Goal: Transaction & Acquisition: Purchase product/service

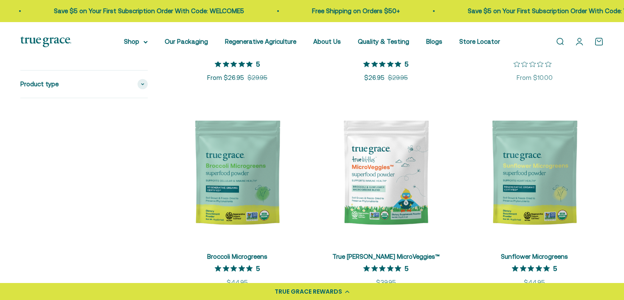
scroll to position [1370, 0]
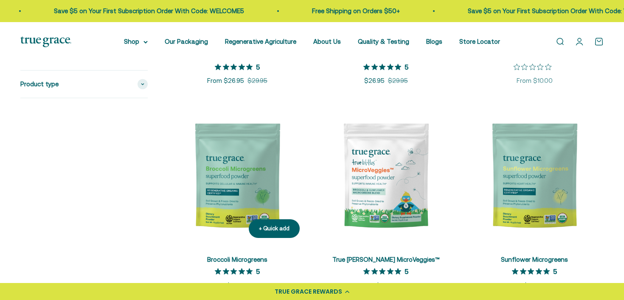
click at [242, 183] on img at bounding box center [237, 175] width 138 height 138
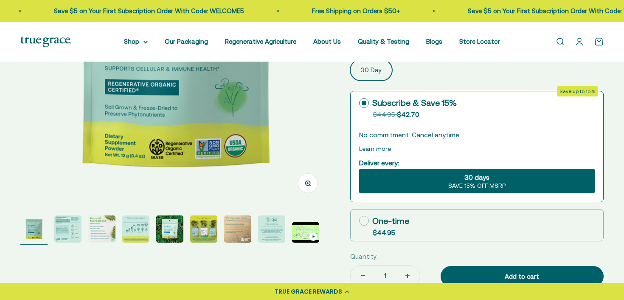
scroll to position [173, 0]
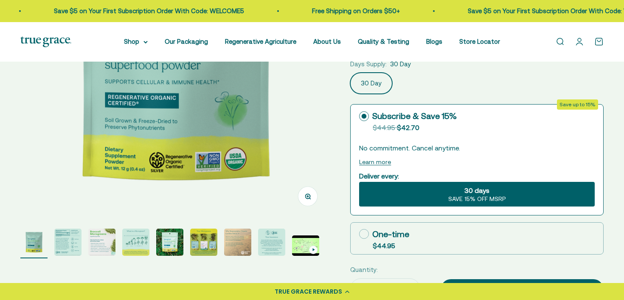
click at [73, 240] on img "Go to item 2" at bounding box center [67, 241] width 27 height 27
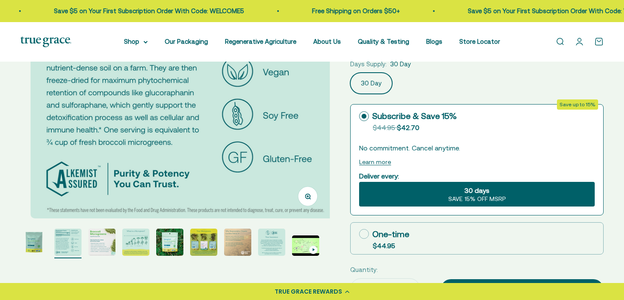
scroll to position [0, 320]
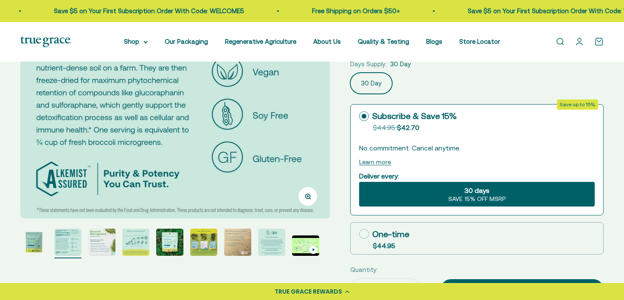
click at [104, 242] on img "Go to item 3" at bounding box center [101, 241] width 27 height 27
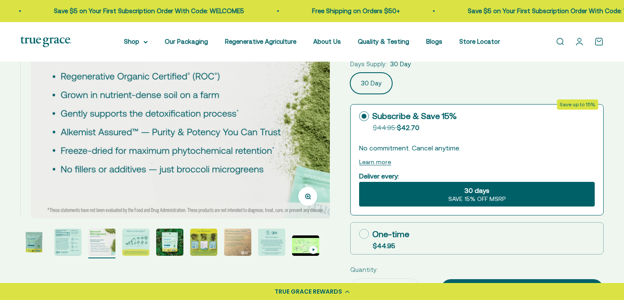
scroll to position [0, 639]
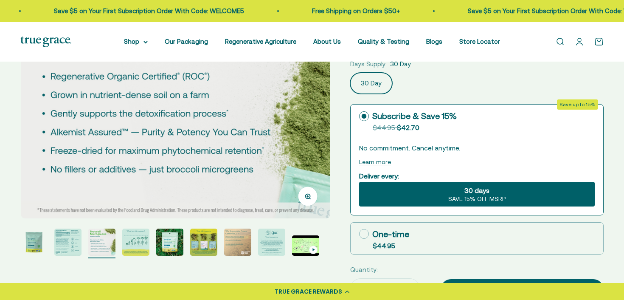
click at [137, 244] on img "Go to item 4" at bounding box center [135, 241] width 27 height 27
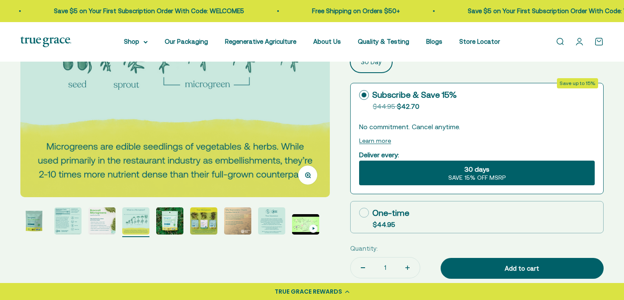
scroll to position [197, 0]
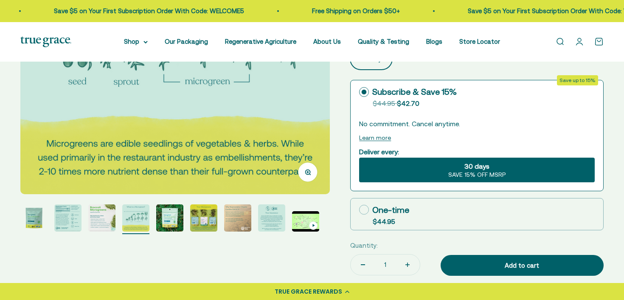
click at [171, 217] on img "Go to item 5" at bounding box center [169, 217] width 27 height 27
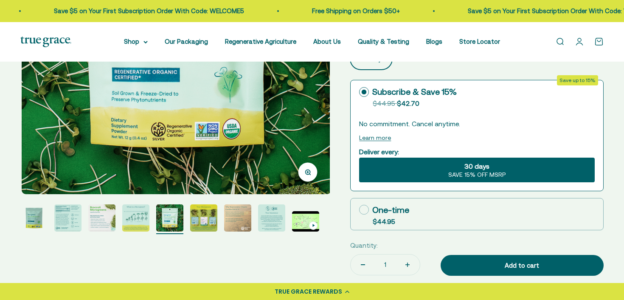
scroll to position [0, 1279]
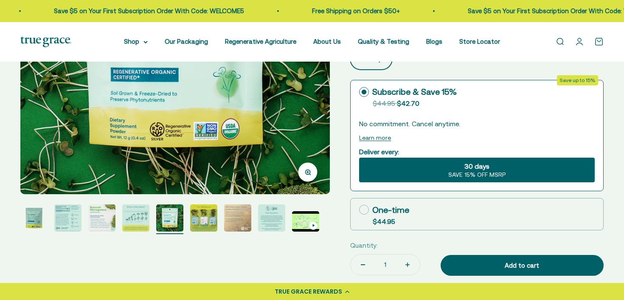
click at [207, 215] on img "Go to item 6" at bounding box center [203, 217] width 27 height 27
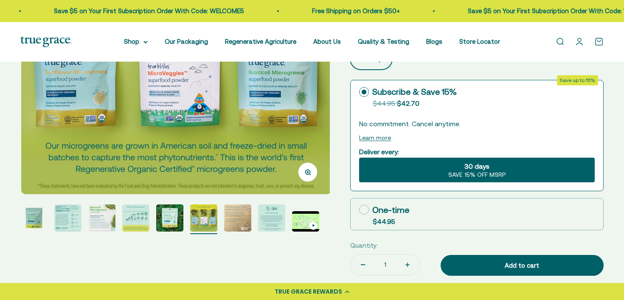
scroll to position [0, 1599]
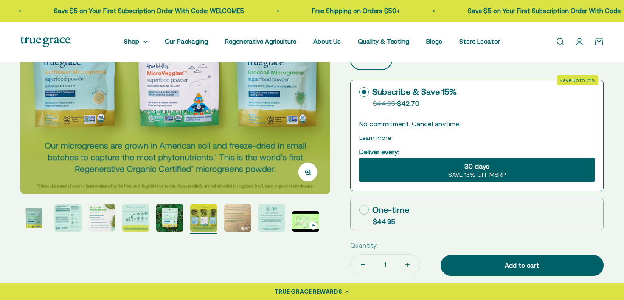
click at [240, 212] on img "Go to item 7" at bounding box center [237, 217] width 27 height 27
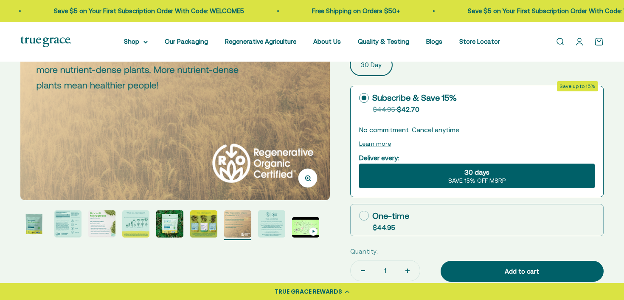
scroll to position [219, 0]
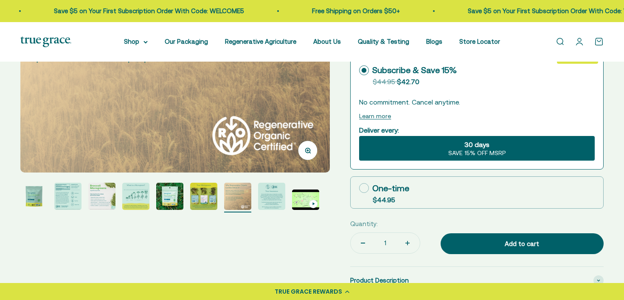
click at [270, 199] on img "Go to item 8" at bounding box center [271, 196] width 27 height 27
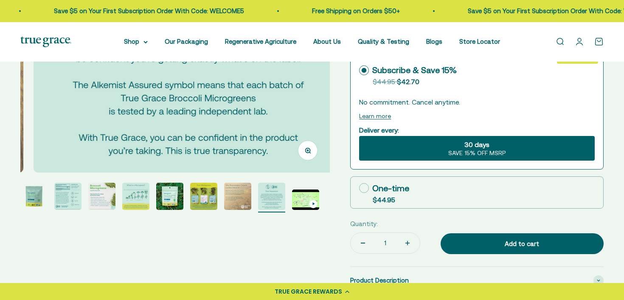
scroll to position [0, 2238]
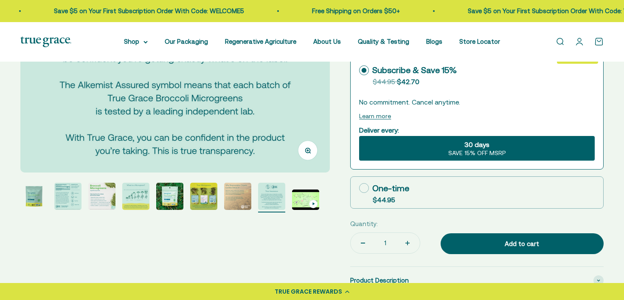
click at [306, 197] on img "Go to item 9" at bounding box center [305, 199] width 27 height 20
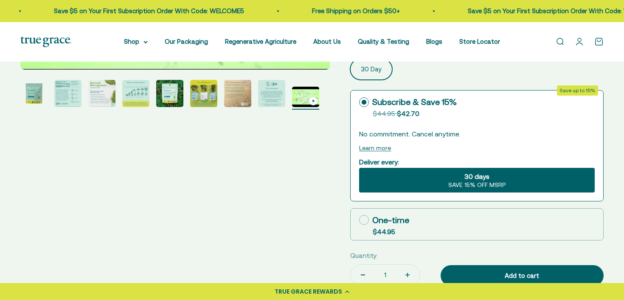
scroll to position [188, 0]
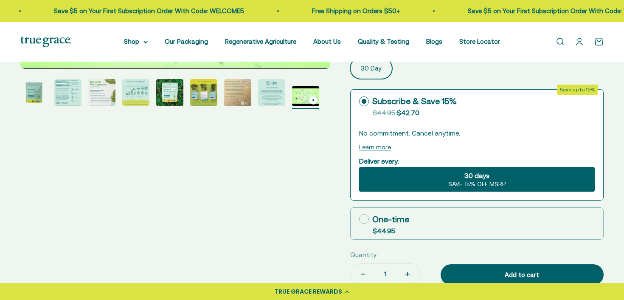
click at [372, 147] on button "Learn more" at bounding box center [375, 146] width 32 height 7
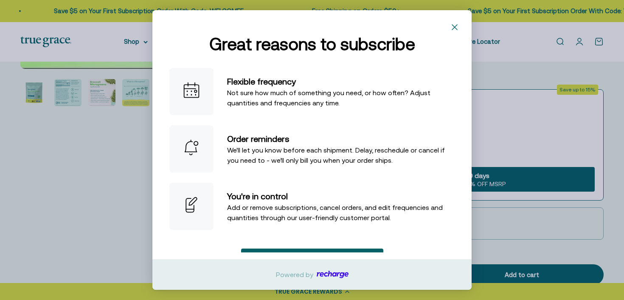
click at [455, 27] on icon "Close" at bounding box center [454, 27] width 5 height 5
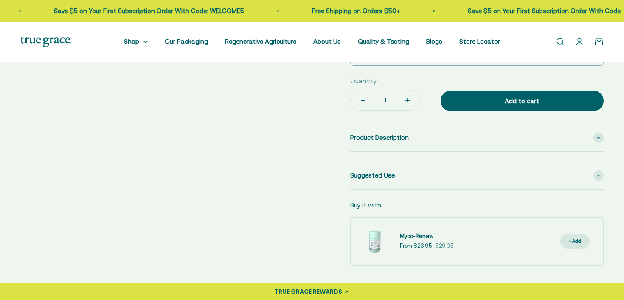
scroll to position [365, 0]
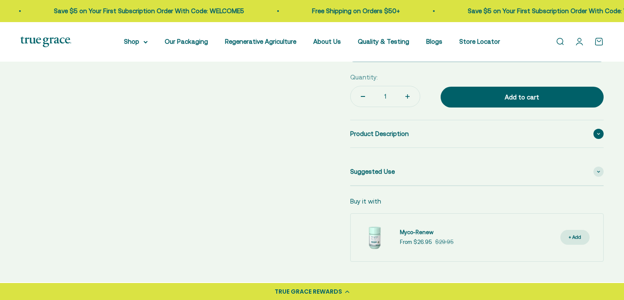
click at [601, 135] on span at bounding box center [598, 134] width 10 height 10
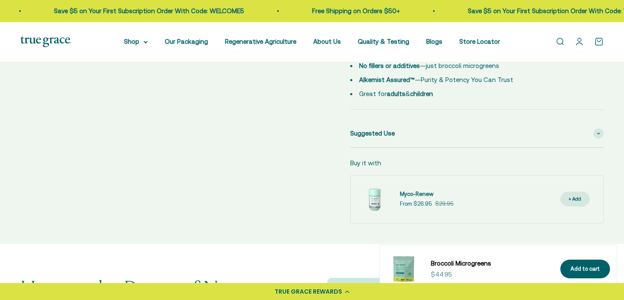
scroll to position [525, 0]
click at [599, 131] on icon at bounding box center [598, 132] width 3 height 3
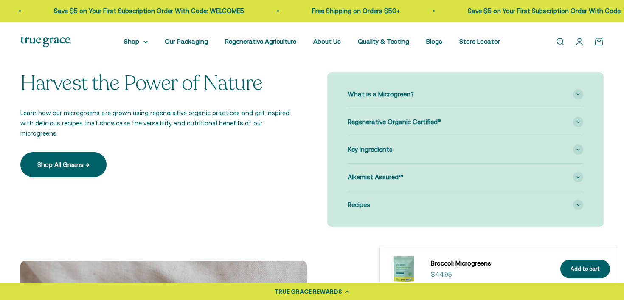
scroll to position [752, 0]
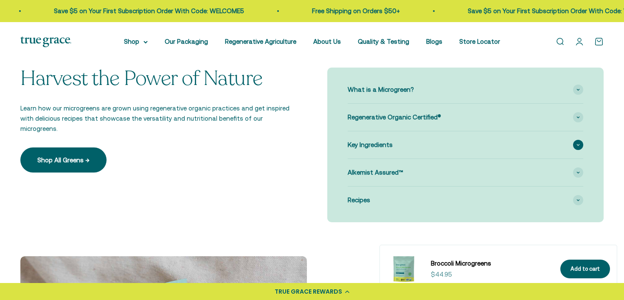
click at [580, 144] on span at bounding box center [578, 145] width 10 height 10
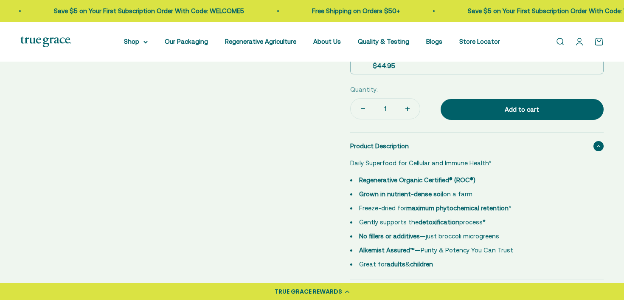
scroll to position [0, 0]
